Goal: Communication & Community: Answer question/provide support

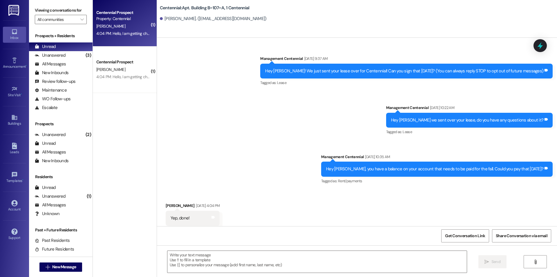
scroll to position [7473, 0]
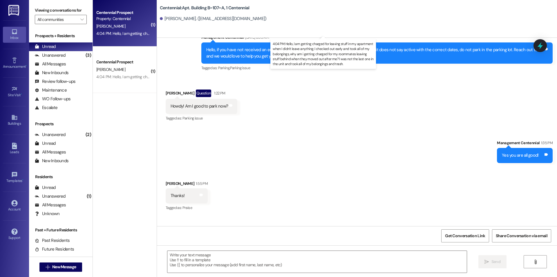
click at [138, 32] on div "4:04 PM: Hello, I am getting charged for leaving stuff in my apartment when I d…" at bounding box center [364, 33] width 536 height 5
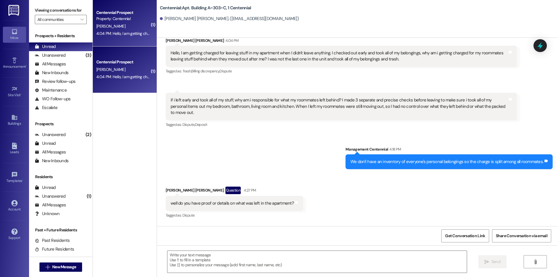
scroll to position [5970, 0]
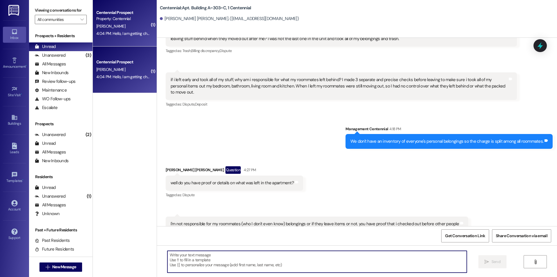
click at [361, 264] on textarea at bounding box center [318, 262] width 300 height 22
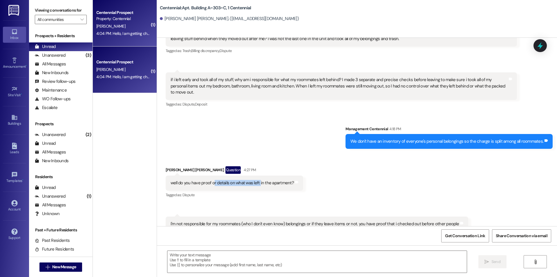
drag, startPoint x: 209, startPoint y: 166, endPoint x: 255, endPoint y: 163, distance: 46.5
click at [255, 180] on div "well do you have proof or details on what was left in the apartment?" at bounding box center [232, 183] width 123 height 6
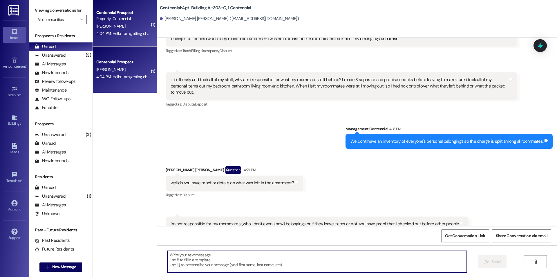
click at [282, 257] on textarea at bounding box center [318, 262] width 300 height 22
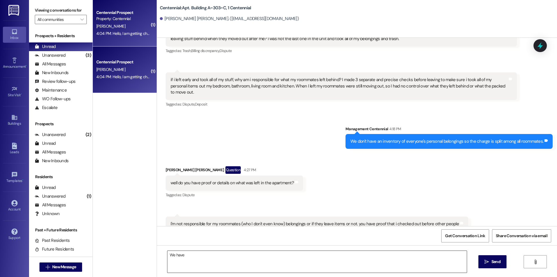
click at [205, 259] on textarea "We have" at bounding box center [318, 262] width 300 height 22
click at [195, 258] on textarea "We have" at bounding box center [318, 262] width 300 height 22
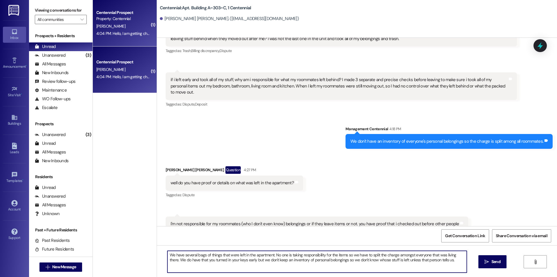
drag, startPoint x: 271, startPoint y: 254, endPoint x: 367, endPoint y: 251, distance: 96.1
click at [367, 251] on textarea "We have several bags of things that were left in the apartment. No one is takin…" at bounding box center [318, 262] width 300 height 22
click at [427, 260] on textarea "We have several bags of things that were left in the apartment. If no one takes…" at bounding box center [318, 262] width 300 height 22
click at [216, 259] on textarea "We have several bags of things that were left in the apartment. If no one takes…" at bounding box center [318, 262] width 300 height 22
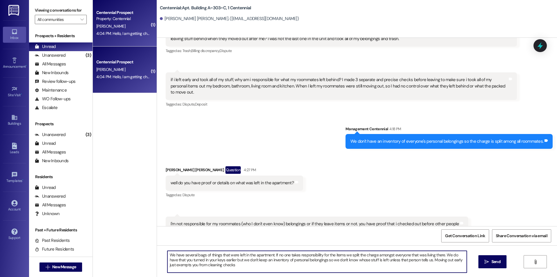
click at [256, 265] on textarea "We have several bags of things that were left in the apartment. If no one takes…" at bounding box center [318, 262] width 300 height 22
drag, startPoint x: 420, startPoint y: 260, endPoint x: 422, endPoint y: 270, distance: 10.0
click at [422, 270] on textarea "We have several bags of things that were left in the apartment. If no one takes…" at bounding box center [318, 262] width 300 height 22
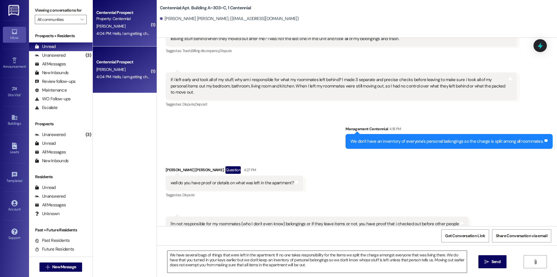
click at [300, 265] on textarea "We have several bags of things that were left in the apartment. If no one takes…" at bounding box center [318, 262] width 300 height 22
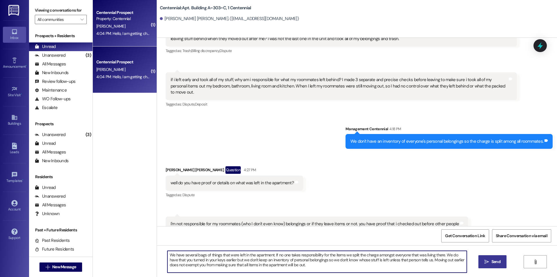
type textarea "We have several bags of things that were left in the apartment. If no one takes…"
click at [489, 258] on button " Send" at bounding box center [493, 261] width 28 height 13
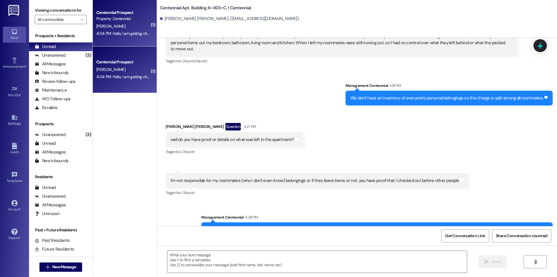
scroll to position [6023, 0]
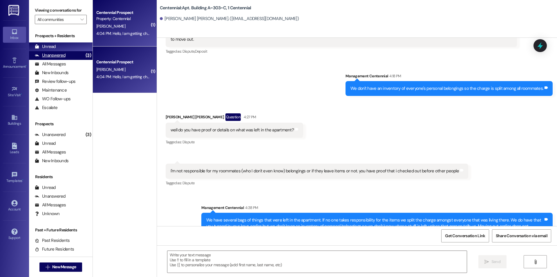
click at [60, 57] on div "Unanswered" at bounding box center [50, 55] width 31 height 6
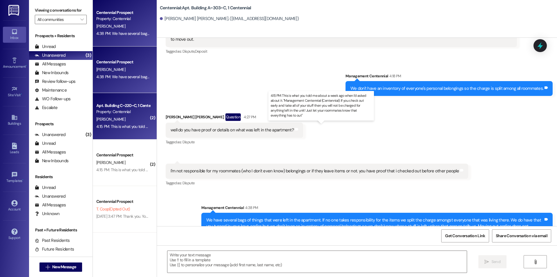
click at [121, 127] on div "4:15 PM: This is what you told me about a week ago when I'd asked about it. "Ma…" at bounding box center [326, 126] width 461 height 5
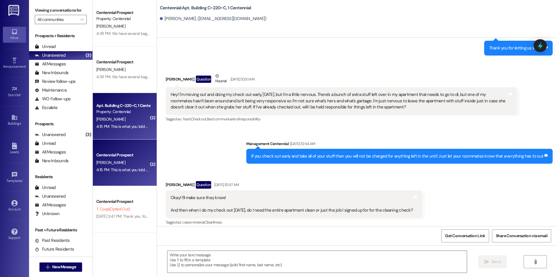
scroll to position [10192, 0]
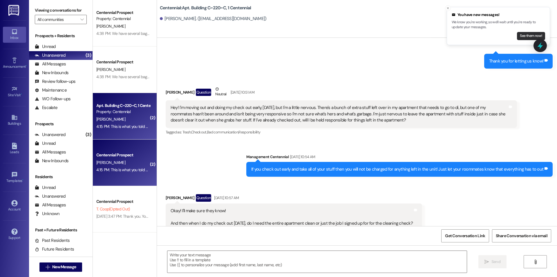
click at [526, 34] on button "See them now!" at bounding box center [531, 36] width 28 height 8
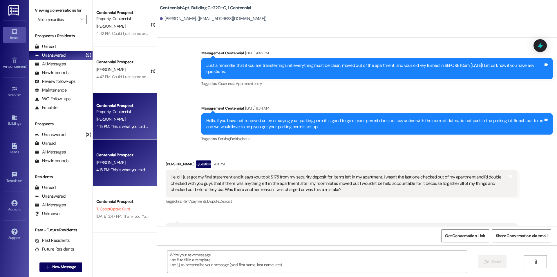
scroll to position [10569, 0]
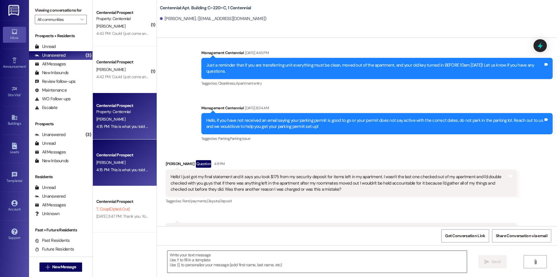
click at [247, 263] on textarea at bounding box center [318, 262] width 300 height 22
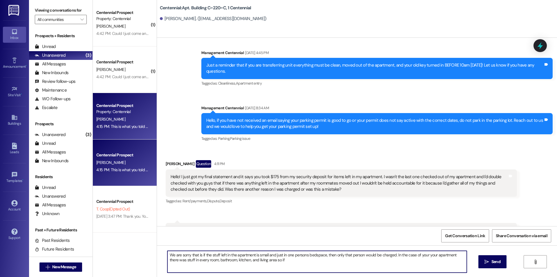
type textarea "We are sorry that is if the stuff left in the apartment is small and just in on…"
click at [247, 261] on textarea "We are sorry that is if the stuff left in the apartment is small and just in on…" at bounding box center [318, 262] width 300 height 22
click at [246, 261] on textarea "We are sorry that is if the stuff left in the apartment is small and just in on…" at bounding box center [318, 262] width 300 height 22
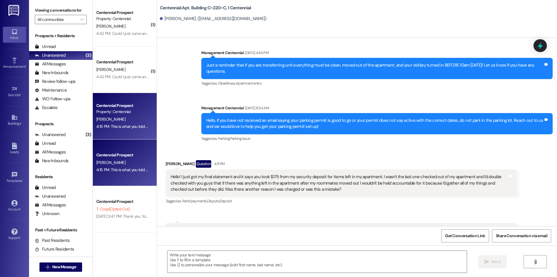
drag, startPoint x: 372, startPoint y: 197, endPoint x: 418, endPoint y: 197, distance: 46.2
click at [418, 227] on div "This is what you told me about a week ago when I'd asked about it. "Management …" at bounding box center [339, 236] width 337 height 19
click at [391, 172] on div "Received via SMS [PERSON_NAME] Question 4:11 PM Hello! I just got my final stat…" at bounding box center [341, 183] width 360 height 54
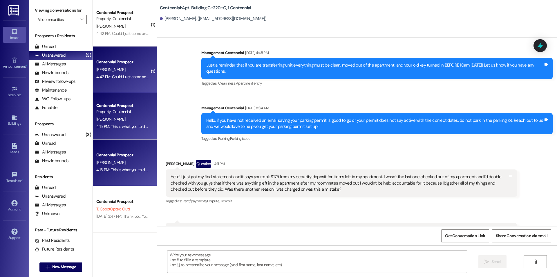
click at [129, 74] on div "4:42 PM: Could I just come and take all the stuff left to get the charge droppe…" at bounding box center [163, 76] width 134 height 5
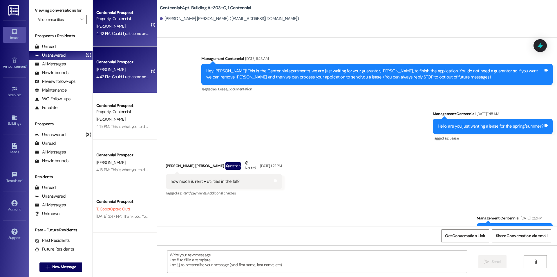
scroll to position [6118, 0]
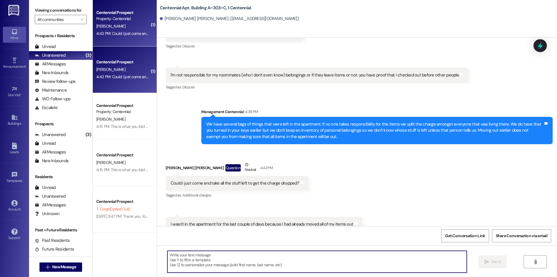
click at [265, 259] on textarea at bounding box center [318, 262] width 300 height 22
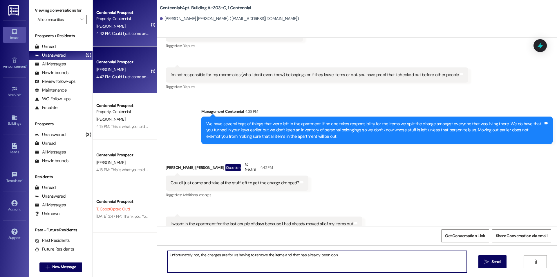
type textarea "Unfortunately not, the charges are for us having to remove the items and that h…"
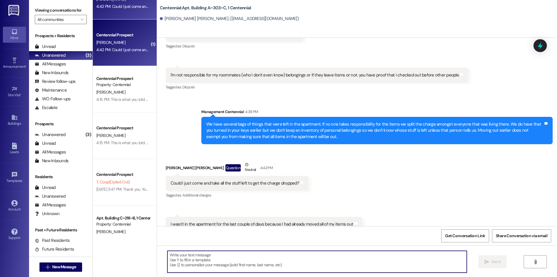
scroll to position [43, 0]
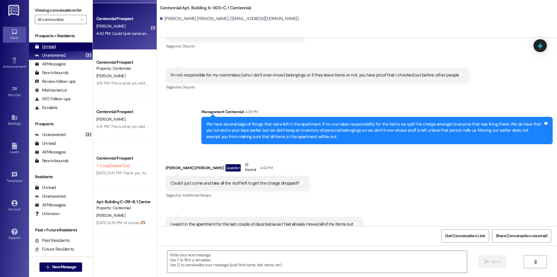
click at [64, 46] on div "Unread (0)" at bounding box center [61, 46] width 64 height 9
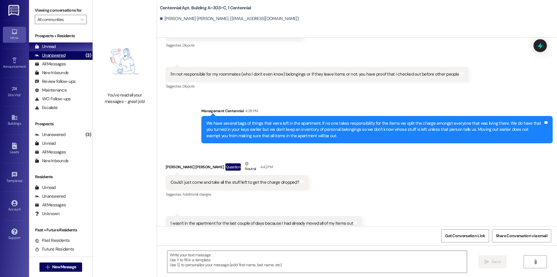
scroll to position [6118, 0]
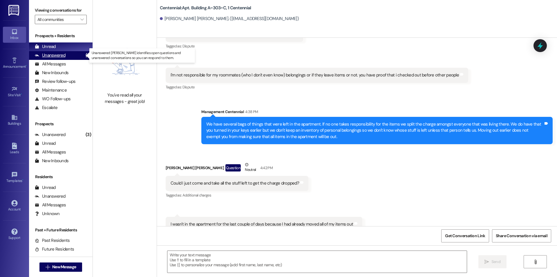
click at [43, 54] on div "Unanswered" at bounding box center [50, 55] width 31 height 6
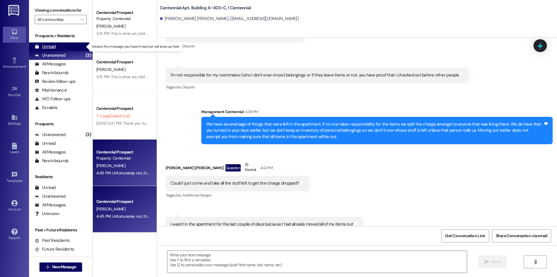
click at [46, 48] on div "Unread" at bounding box center [45, 47] width 21 height 6
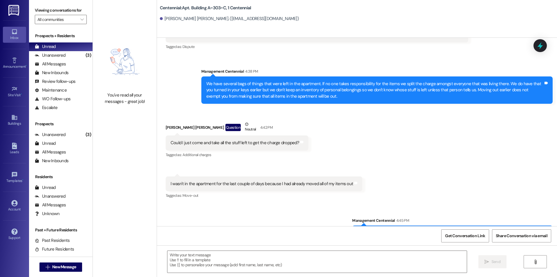
scroll to position [6159, 0]
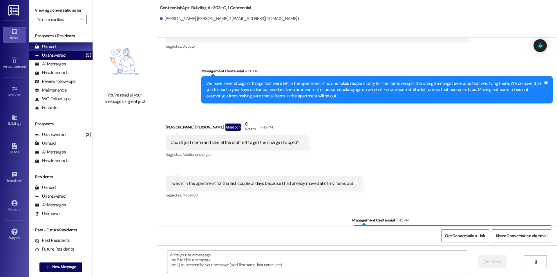
click at [75, 52] on div "Unanswered (3)" at bounding box center [61, 55] width 64 height 9
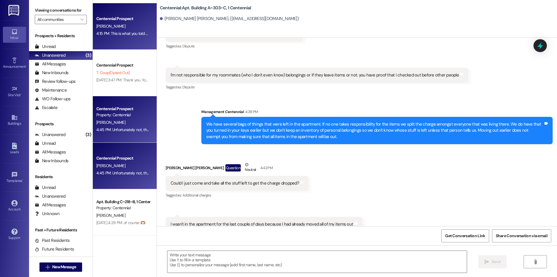
scroll to position [0, 0]
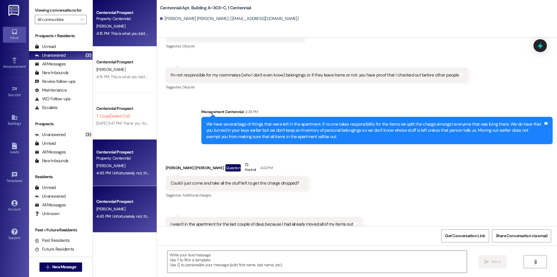
click at [116, 33] on div "4:15 PM: This is what you told me about a week ago when I'd asked about it. "Ma…" at bounding box center [326, 33] width 461 height 5
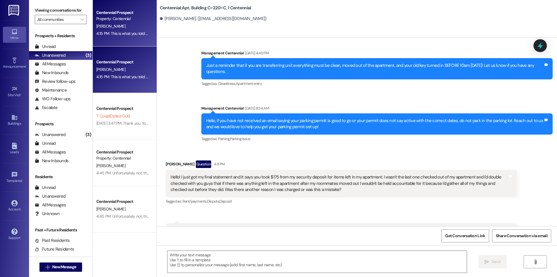
scroll to position [10569, 0]
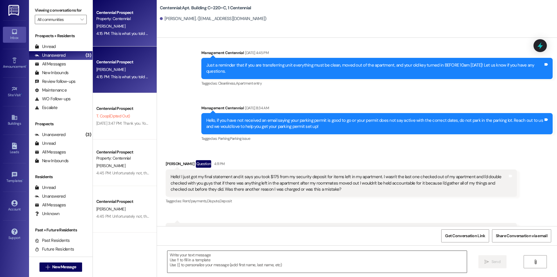
click at [330, 261] on textarea at bounding box center [318, 262] width 300 height 22
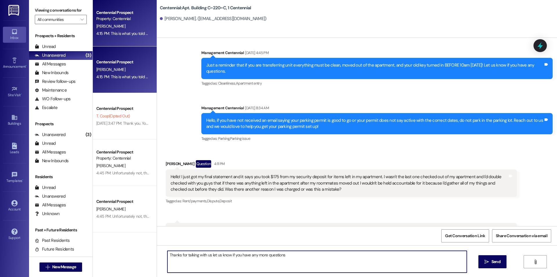
type textarea "Thanks for talking with us let us know if you have any more questions!"
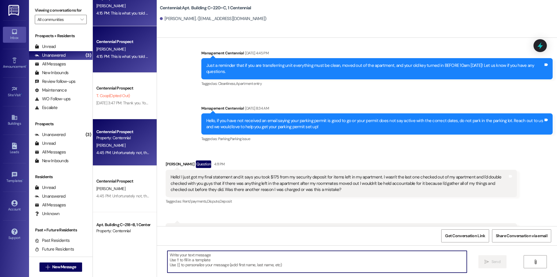
scroll to position [43, 0]
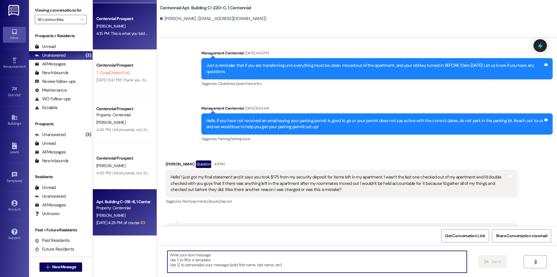
click at [119, 223] on div "[DATE] 4:29 PM: of course 🫶🏽 [DATE] 4:29 PM: of course 🫶🏽" at bounding box center [120, 222] width 49 height 5
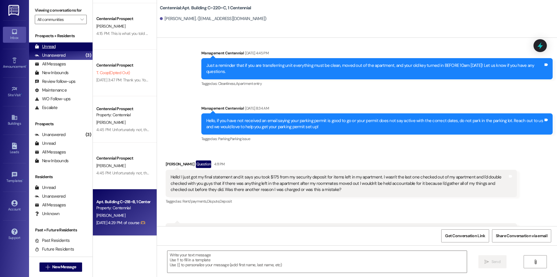
click at [49, 48] on div "Unread" at bounding box center [45, 47] width 21 height 6
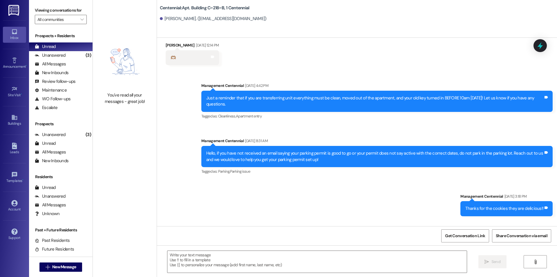
scroll to position [17682, 0]
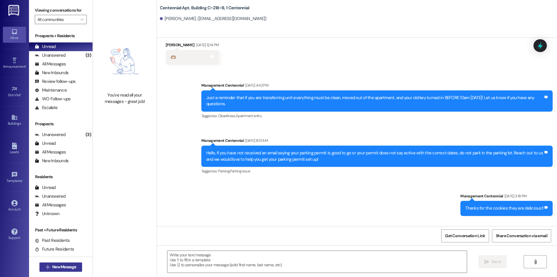
click at [67, 262] on div " New Message" at bounding box center [60, 267] width 43 height 15
click at [68, 267] on span "New Message" at bounding box center [64, 267] width 24 height 6
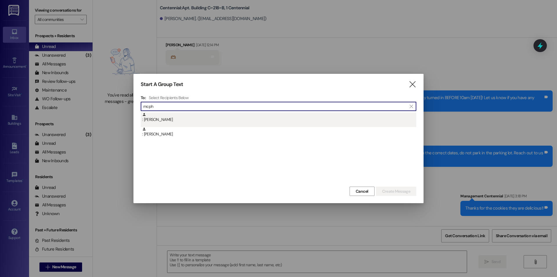
type input "mcph"
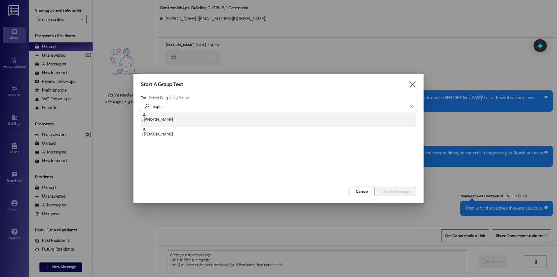
click at [206, 122] on div ": [PERSON_NAME]" at bounding box center [279, 117] width 274 height 10
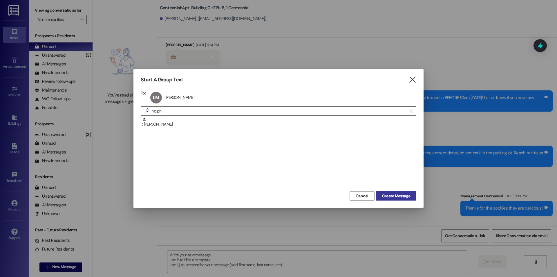
click at [382, 194] on span "Create Message" at bounding box center [396, 196] width 28 height 6
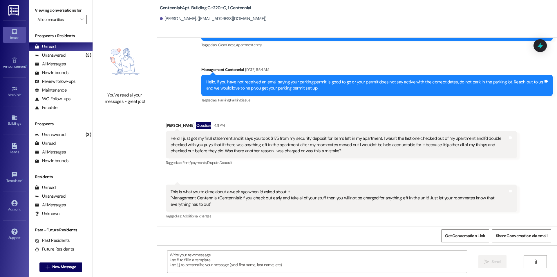
scroll to position [10609, 0]
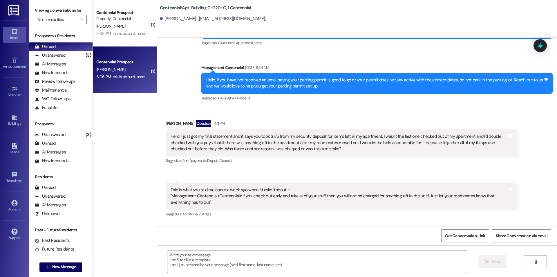
click at [118, 70] on div "[PERSON_NAME]" at bounding box center [123, 69] width 55 height 7
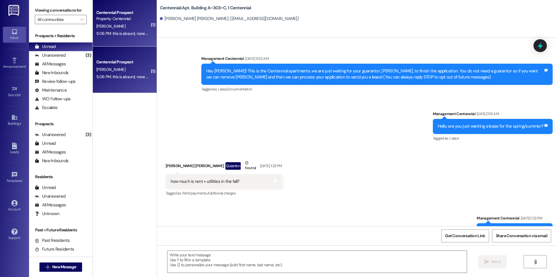
scroll to position [6227, 0]
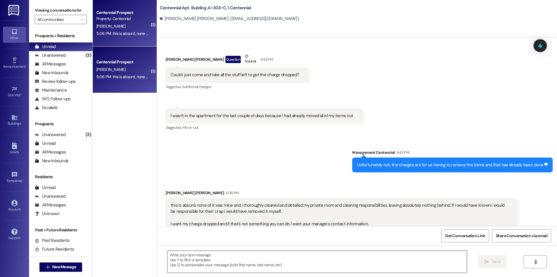
click at [296, 266] on textarea at bounding box center [318, 262] width 300 height 22
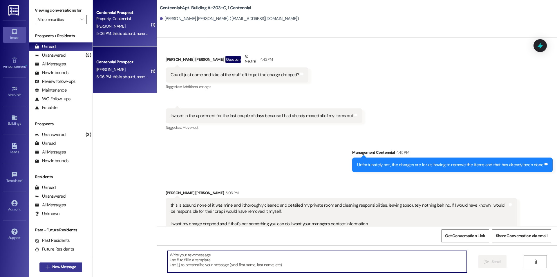
click at [69, 267] on span "New Message" at bounding box center [64, 267] width 24 height 6
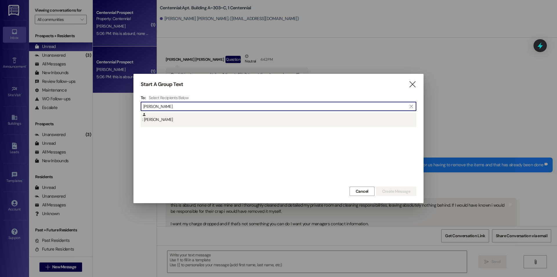
type input "[PERSON_NAME]"
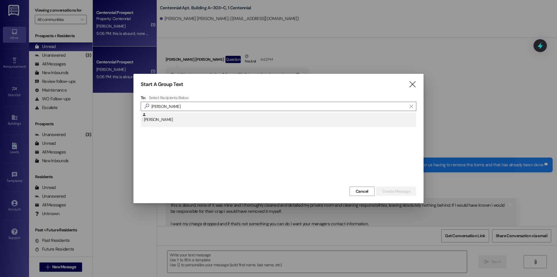
click at [194, 120] on div ": [PERSON_NAME]" at bounding box center [279, 117] width 274 height 10
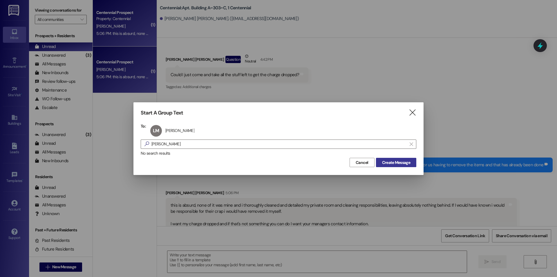
click at [390, 161] on span "Create Message" at bounding box center [396, 162] width 28 height 6
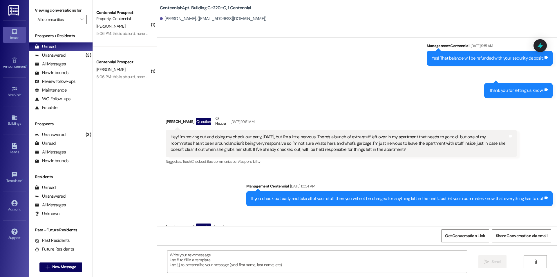
scroll to position [10191, 0]
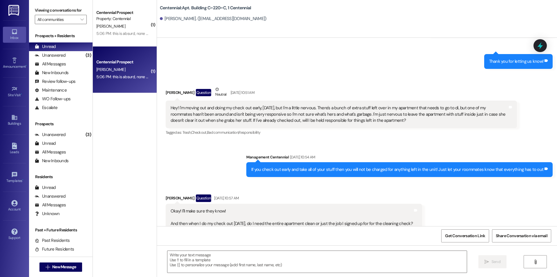
click at [117, 75] on div "5:06 PM: this is absurd, none of it was mine and i thoroughly cleaned and detai…" at bounding box center [401, 76] width 610 height 5
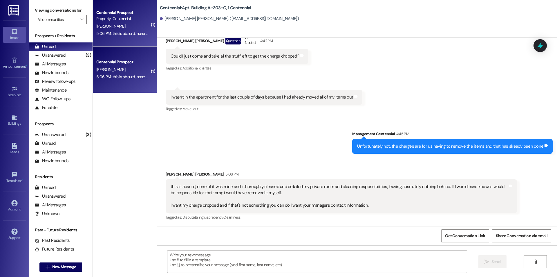
scroll to position [6227, 0]
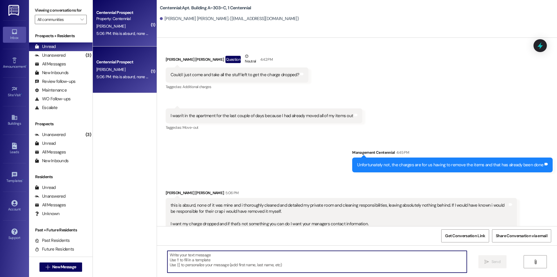
click at [287, 261] on textarea at bounding box center [318, 262] width 300 height 22
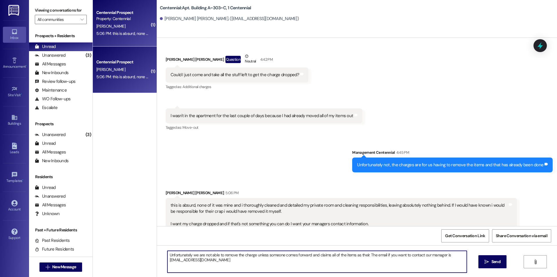
type textarea "Unfortunately we are not able to remove the charge unless someone comes forward…"
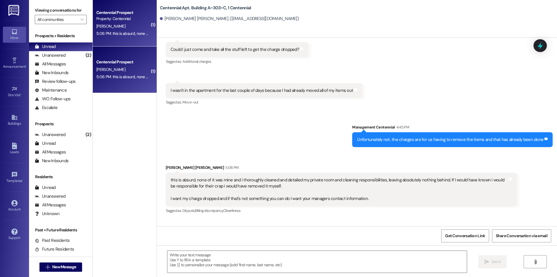
scroll to position [6273, 0]
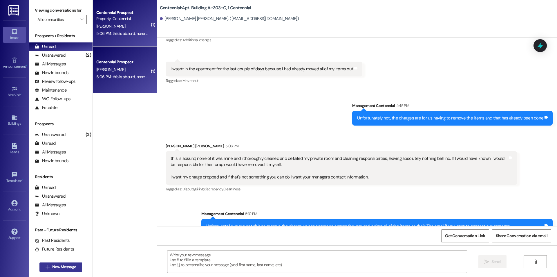
click at [71, 267] on span "New Message" at bounding box center [64, 267] width 24 height 6
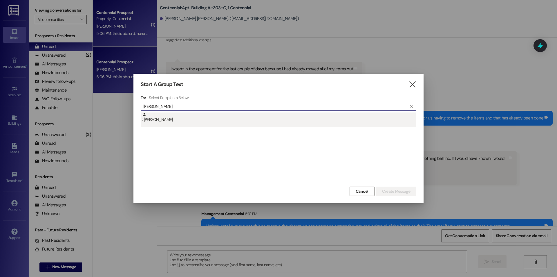
type input "[PERSON_NAME]"
click at [220, 121] on div ": [PERSON_NAME]" at bounding box center [279, 117] width 274 height 10
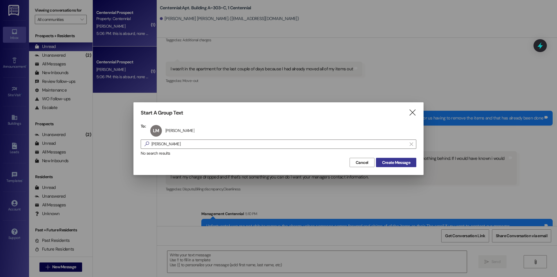
click at [384, 162] on span "Create Message" at bounding box center [396, 162] width 28 height 6
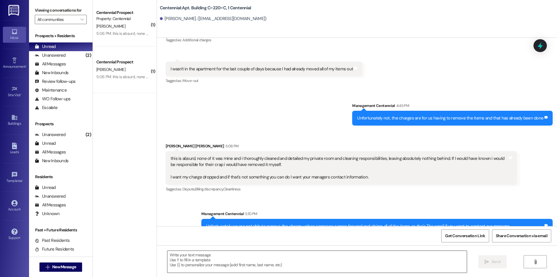
click at [331, 258] on textarea at bounding box center [318, 262] width 300 height 22
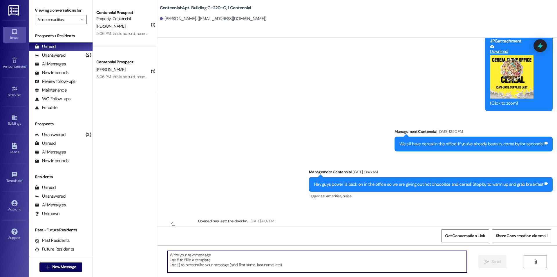
scroll to position [10609, 0]
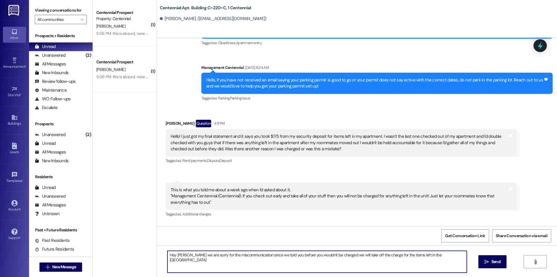
type textarea "Hey [PERSON_NAME] we are sorry for the miscommunication since we told you befor…"
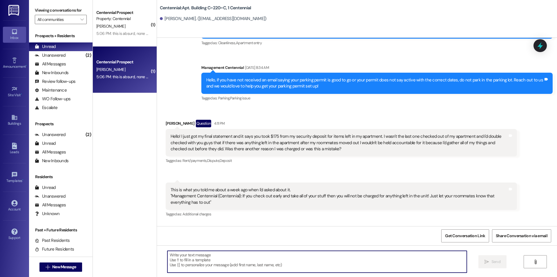
click at [123, 78] on div "5:06 PM: this is absurd, none of it was mine and i thoroughly cleaned and detai…" at bounding box center [401, 76] width 610 height 5
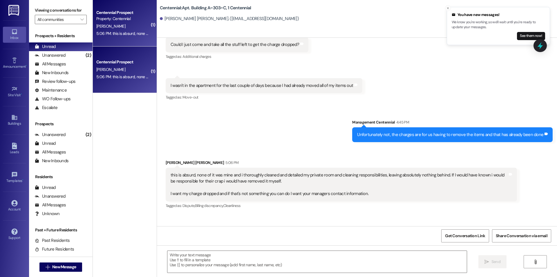
scroll to position [6273, 0]
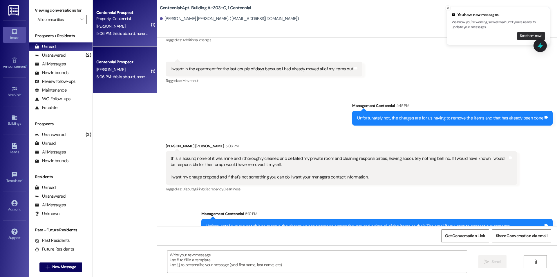
click at [519, 33] on button "See them now!" at bounding box center [531, 36] width 28 height 8
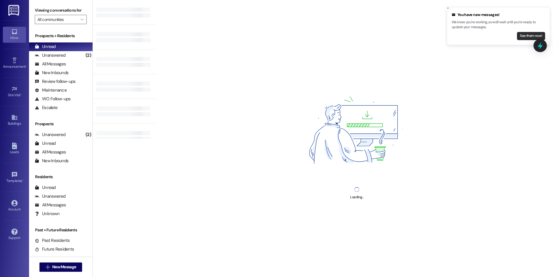
click at [527, 39] on button "See them now!" at bounding box center [531, 36] width 28 height 8
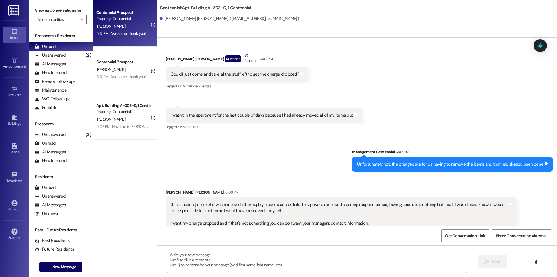
scroll to position [6226, 0]
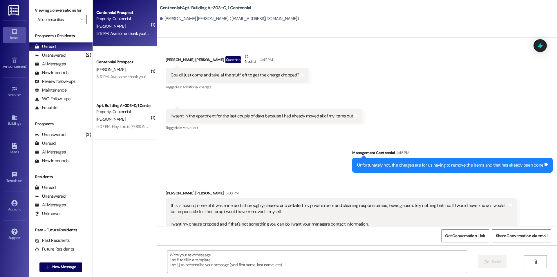
click at [125, 33] on div "5:17 PM: Awesome, thank you! So I'll be refunded my full security deposit? 5:17…" at bounding box center [157, 33] width 122 height 5
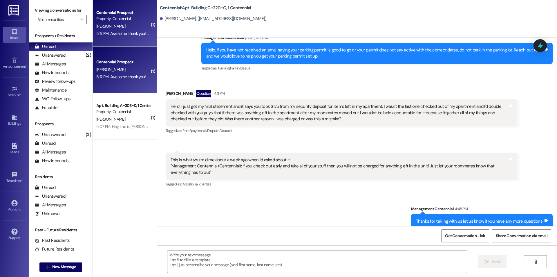
scroll to position [10699, 0]
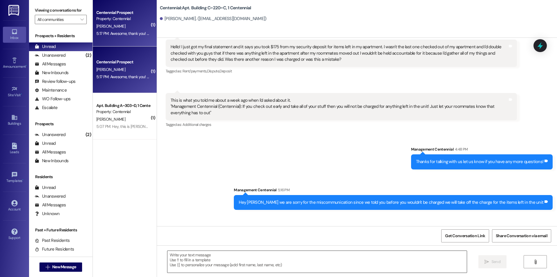
click at [265, 260] on textarea at bounding box center [318, 262] width 300 height 22
click at [195, 237] on div "Get Conversation Link Share Conversation via email" at bounding box center [357, 235] width 400 height 19
click at [210, 260] on textarea at bounding box center [318, 262] width 300 height 22
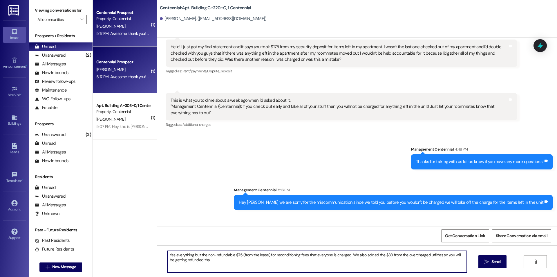
type textarea "Yes everything but the non-refundable $75 (from the lease) for reconditioning f…"
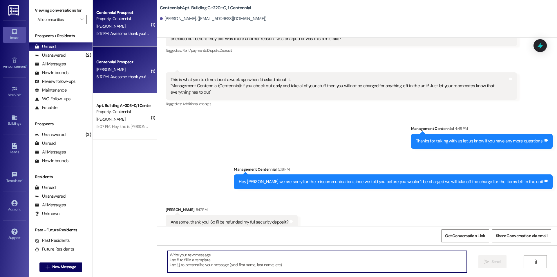
scroll to position [10745, 0]
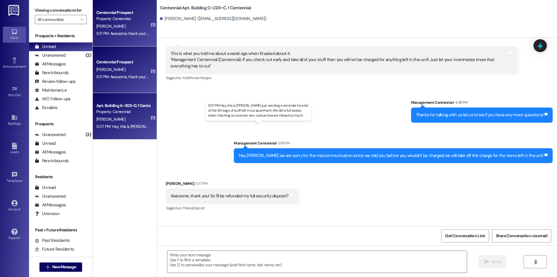
click at [136, 127] on div "5:07 PM: Hey, this is [PERSON_NAME] just sending a reminder for a list of the S…" at bounding box center [265, 126] width 338 height 5
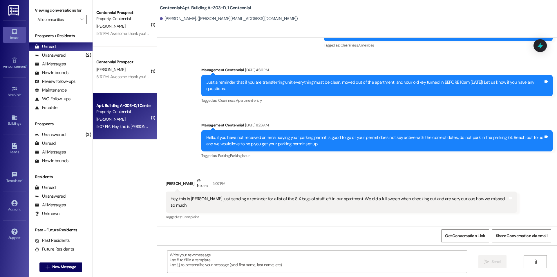
scroll to position [10280, 0]
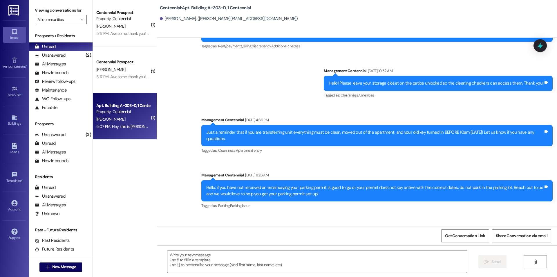
click at [398, 263] on textarea at bounding box center [318, 262] width 300 height 22
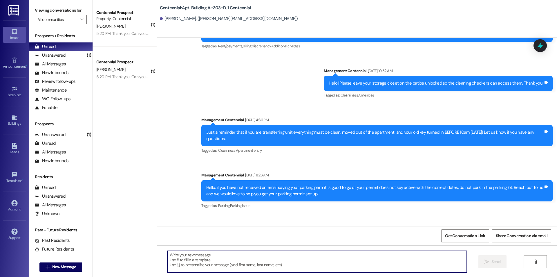
click at [253, 263] on textarea at bounding box center [318, 262] width 300 height 22
drag, startPoint x: 281, startPoint y: 262, endPoint x: 281, endPoint y: 259, distance: 3.5
click at [281, 262] on textarea at bounding box center [318, 262] width 300 height 22
type textarea "Yes when we get them we can send it to you"
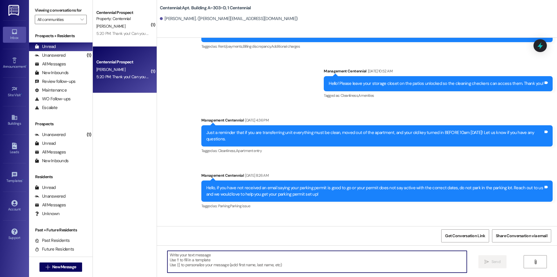
click at [123, 76] on div "5:20 PM: Thank you! Can you send me an updated final statement? 5:20 PM: Thank …" at bounding box center [153, 76] width 114 height 5
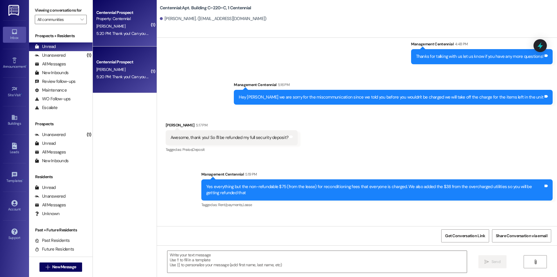
scroll to position [10804, 0]
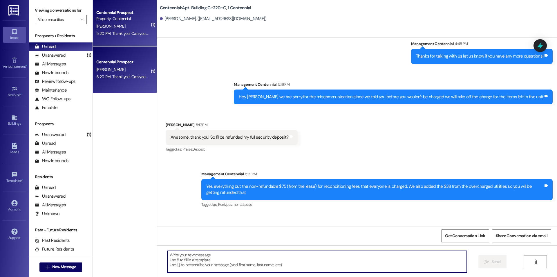
drag, startPoint x: 292, startPoint y: 262, endPoint x: 296, endPoint y: 254, distance: 8.7
click at [293, 262] on textarea at bounding box center [318, 262] width 300 height 22
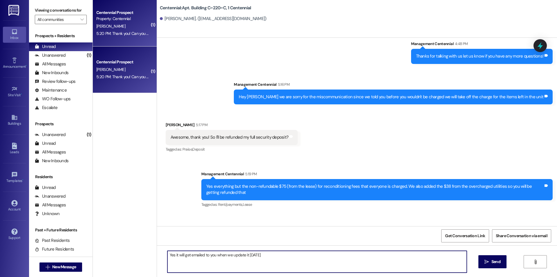
type textarea "Yes it will get emailed to you when we update it [DATE]!"
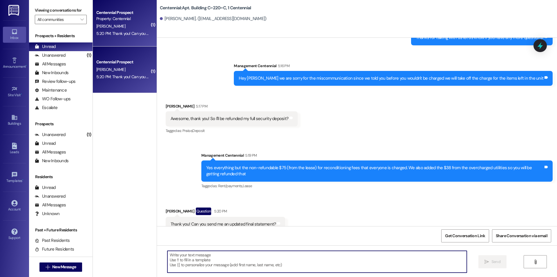
scroll to position [10845, 0]
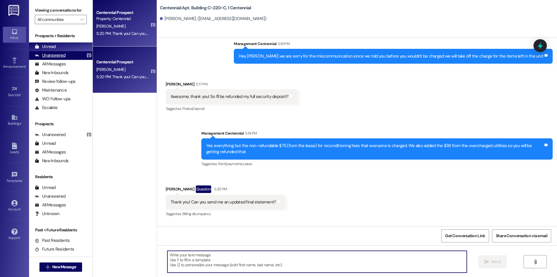
click at [69, 55] on div "Unanswered (1)" at bounding box center [61, 55] width 64 height 9
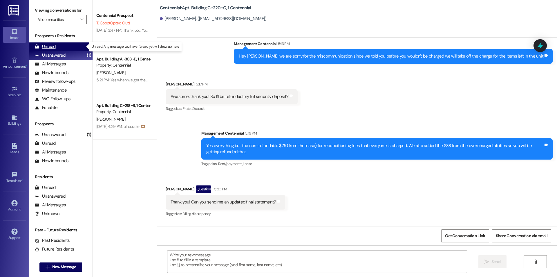
click at [65, 42] on div "Unread (0)" at bounding box center [61, 46] width 64 height 9
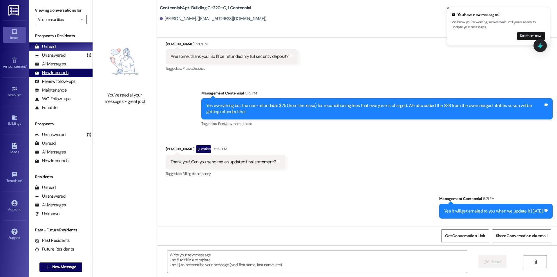
scroll to position [10885, 0]
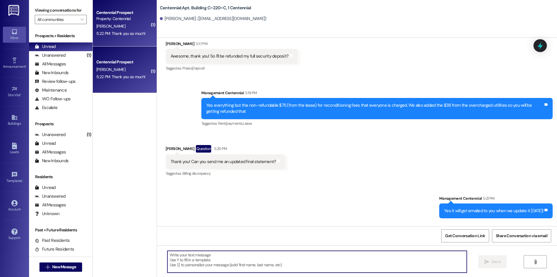
click at [264, 254] on textarea at bounding box center [318, 262] width 300 height 22
type textarea "Of course sorry about the confusion"
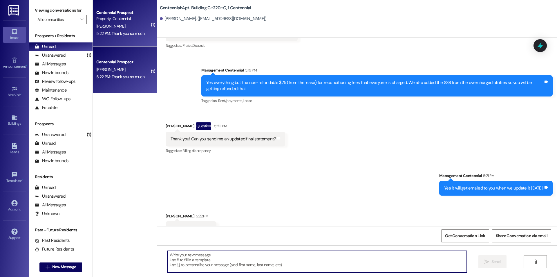
scroll to position [10925, 0]
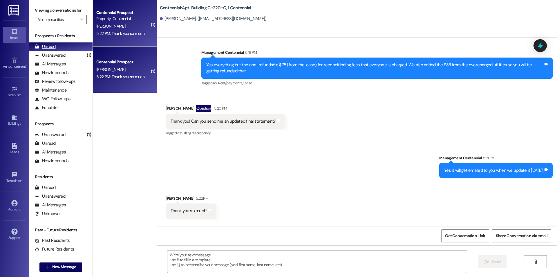
drag, startPoint x: 81, startPoint y: 54, endPoint x: 78, endPoint y: 49, distance: 6.0
click at [85, 54] on div "(1)" at bounding box center [88, 55] width 7 height 9
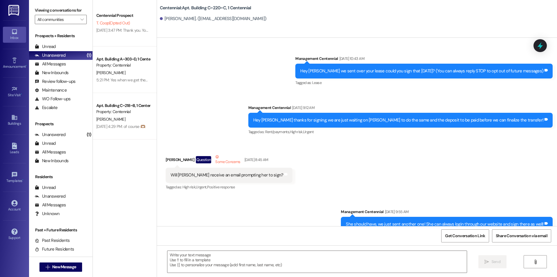
scroll to position [10893, 0]
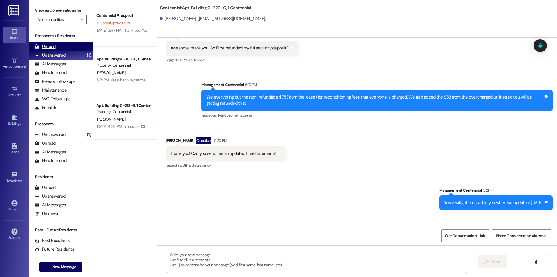
click at [66, 44] on div "Unread (0)" at bounding box center [61, 46] width 64 height 9
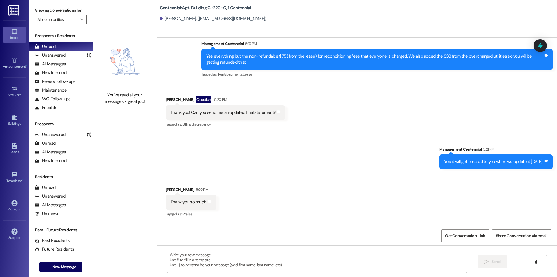
scroll to position [11, 0]
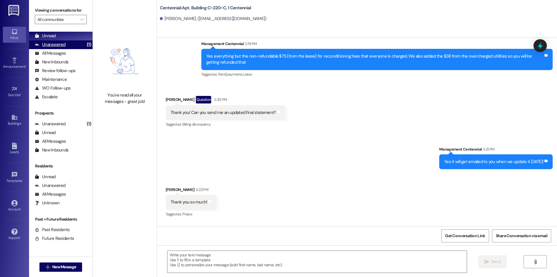
click at [67, 45] on div "Unanswered (1)" at bounding box center [61, 44] width 64 height 9
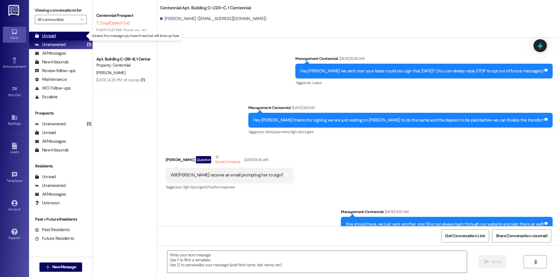
click at [66, 37] on div "Unread (0)" at bounding box center [61, 36] width 64 height 9
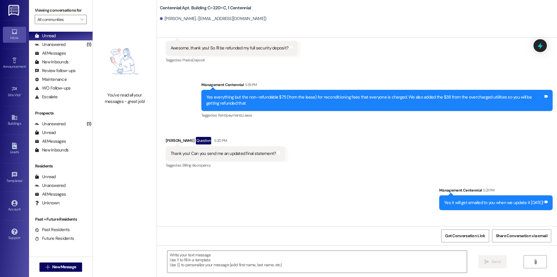
scroll to position [10934, 0]
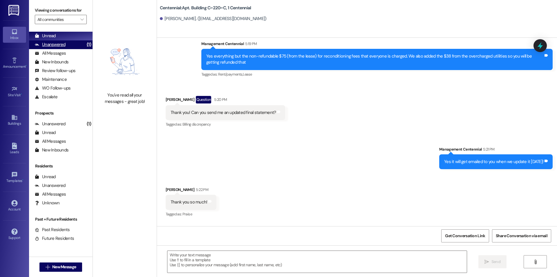
click at [75, 44] on div "Unanswered (1)" at bounding box center [61, 44] width 64 height 9
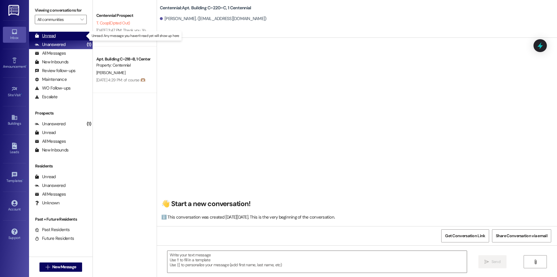
click at [74, 37] on div "Unread (0)" at bounding box center [61, 36] width 64 height 9
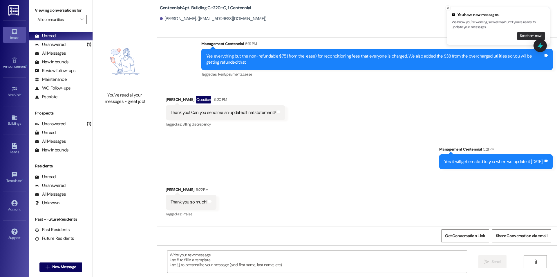
click at [522, 37] on button "See them now!" at bounding box center [531, 36] width 28 height 8
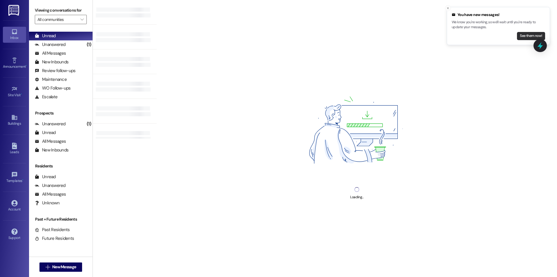
click at [520, 37] on button "See them now!" at bounding box center [531, 36] width 28 height 8
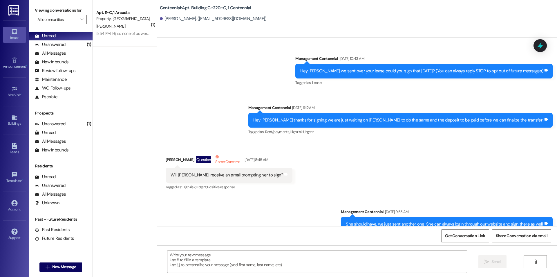
scroll to position [10893, 0]
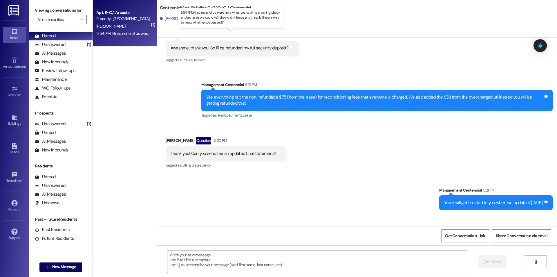
click at [129, 34] on div "5:54 PM: Hi, so none of us were here when we had the cleaning check and as far …" at bounding box center [238, 33] width 284 height 5
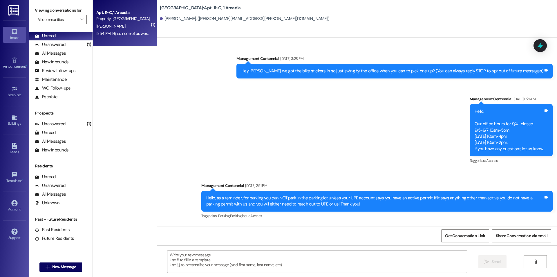
scroll to position [10831, 0]
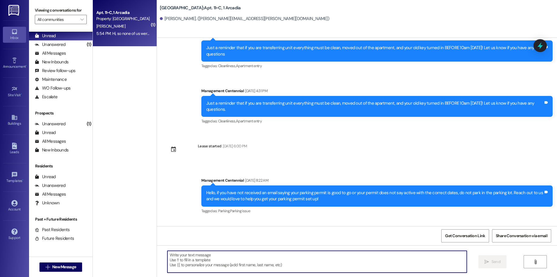
click at [337, 261] on textarea at bounding box center [318, 262] width 300 height 22
type textarea "Yes you all passed"
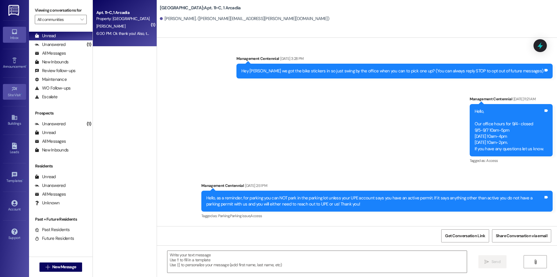
scroll to position [10928, 0]
